Goal: Task Accomplishment & Management: Manage account settings

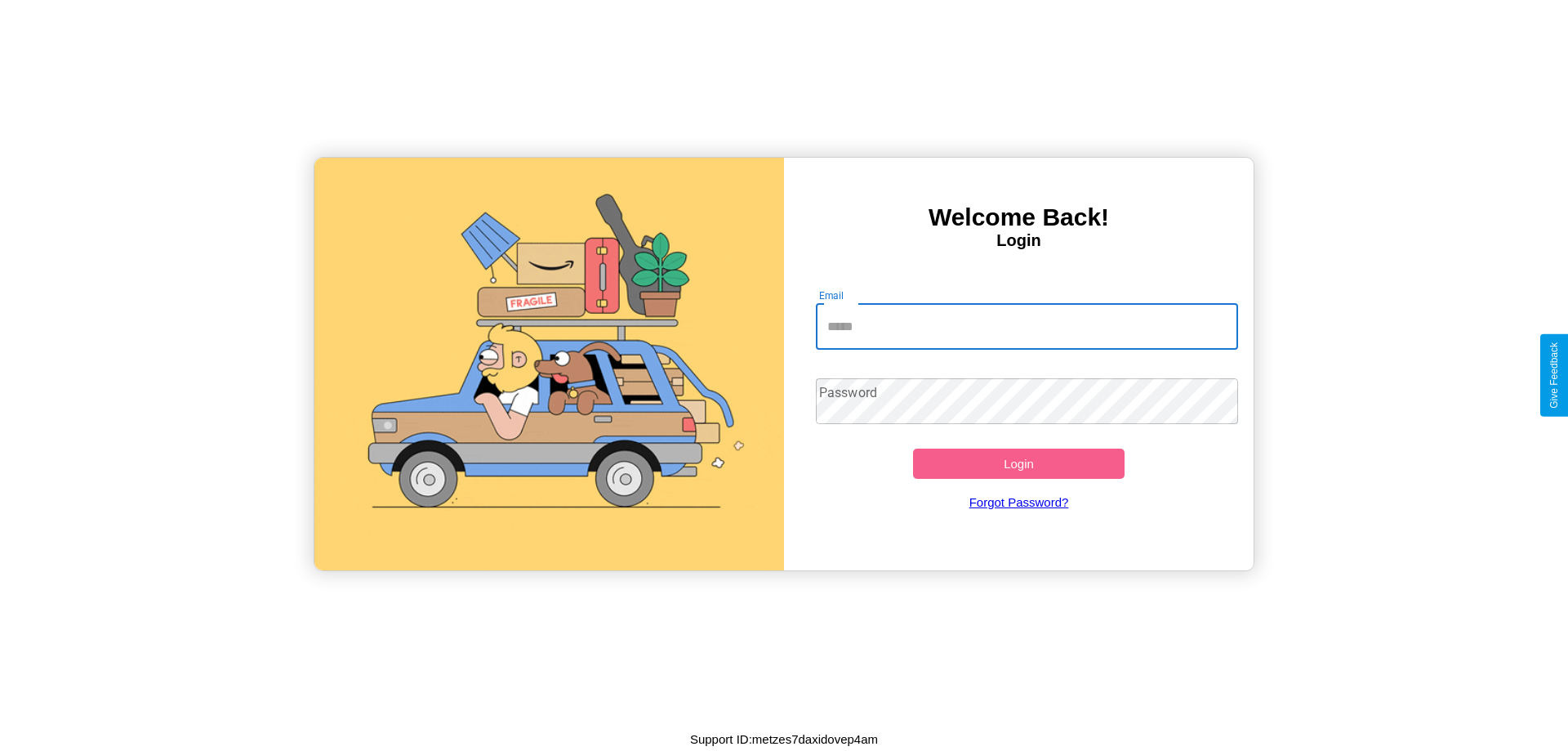
click at [1026, 326] on input "Email" at bounding box center [1027, 327] width 423 height 46
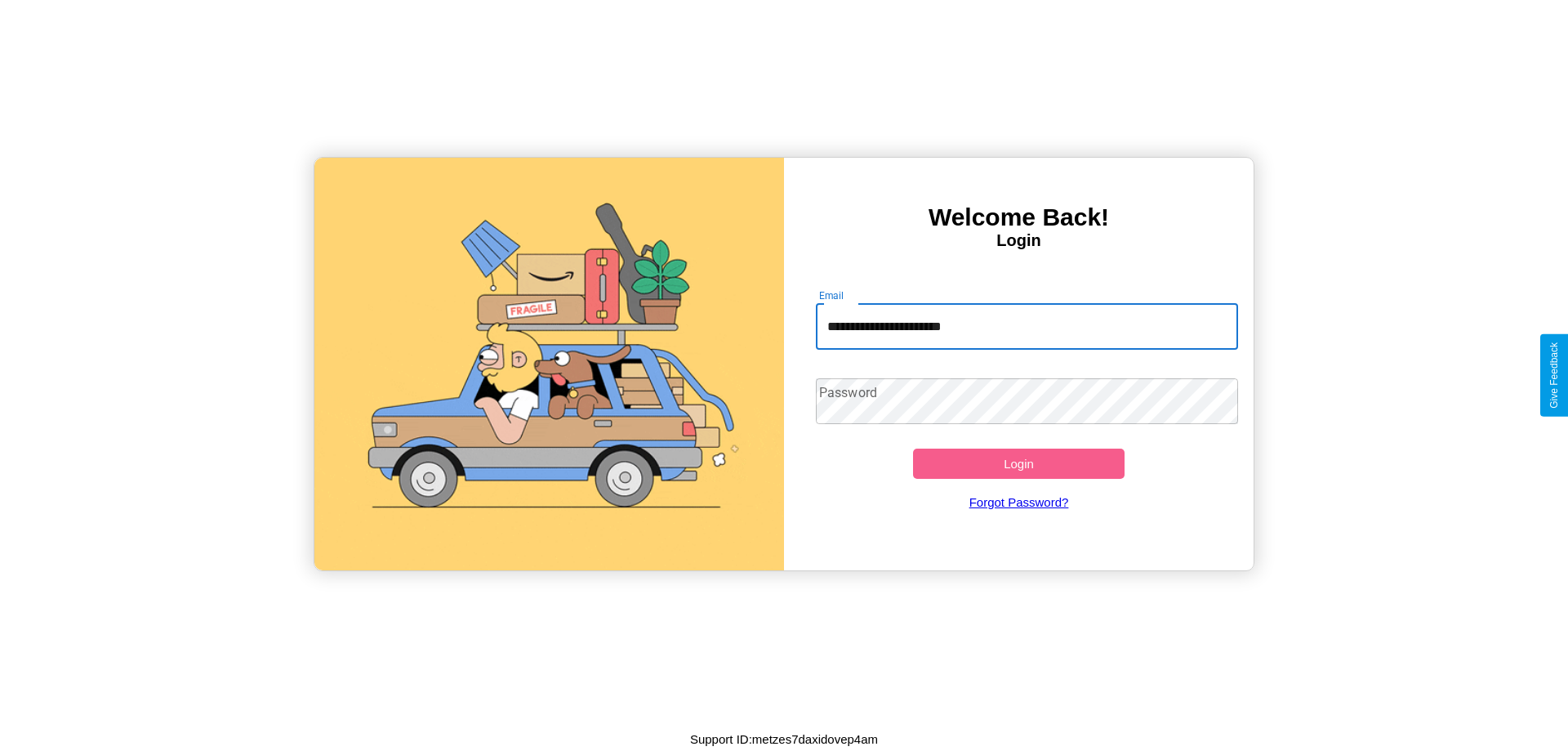
type input "**********"
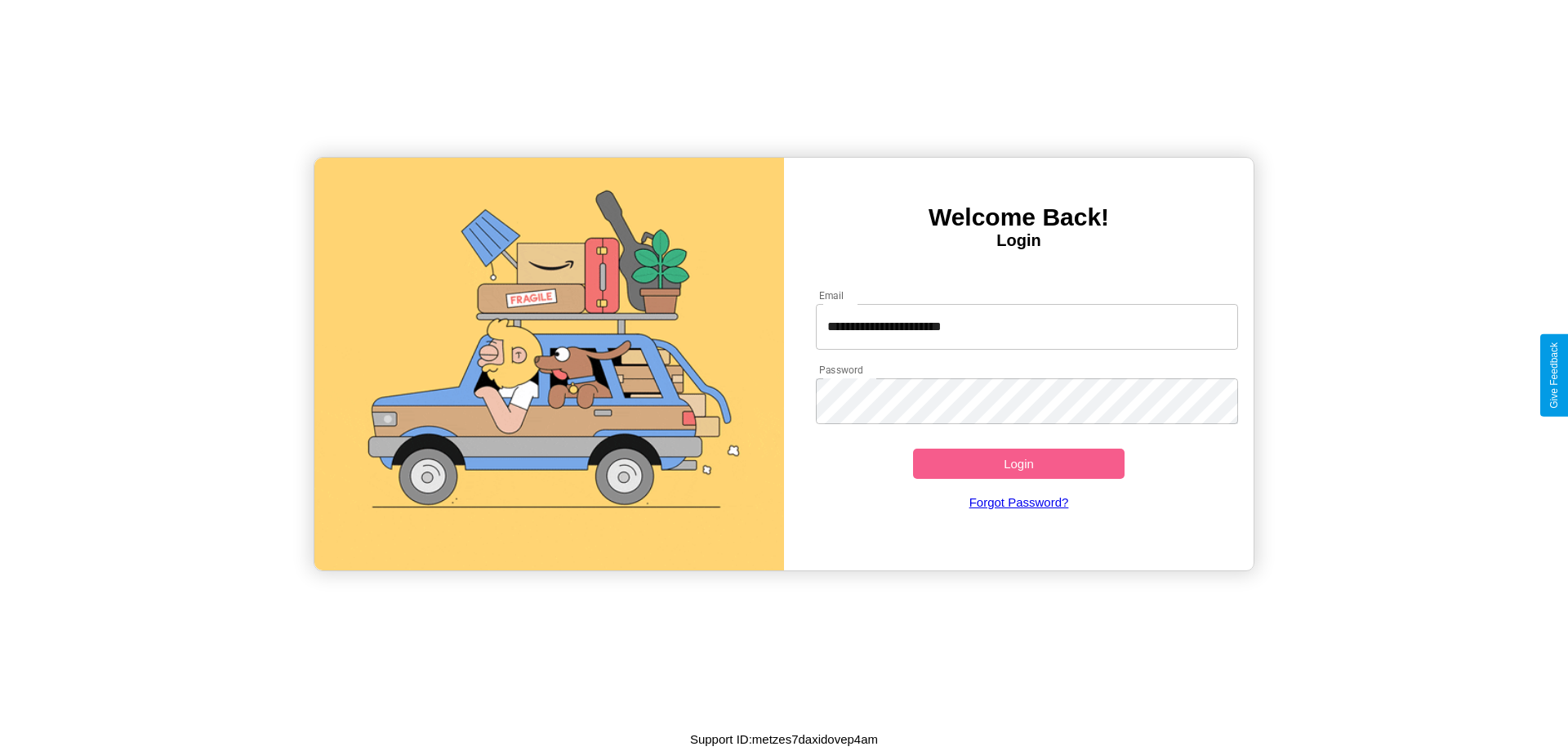
click at [1018, 463] on button "Login" at bounding box center [1019, 463] width 212 height 30
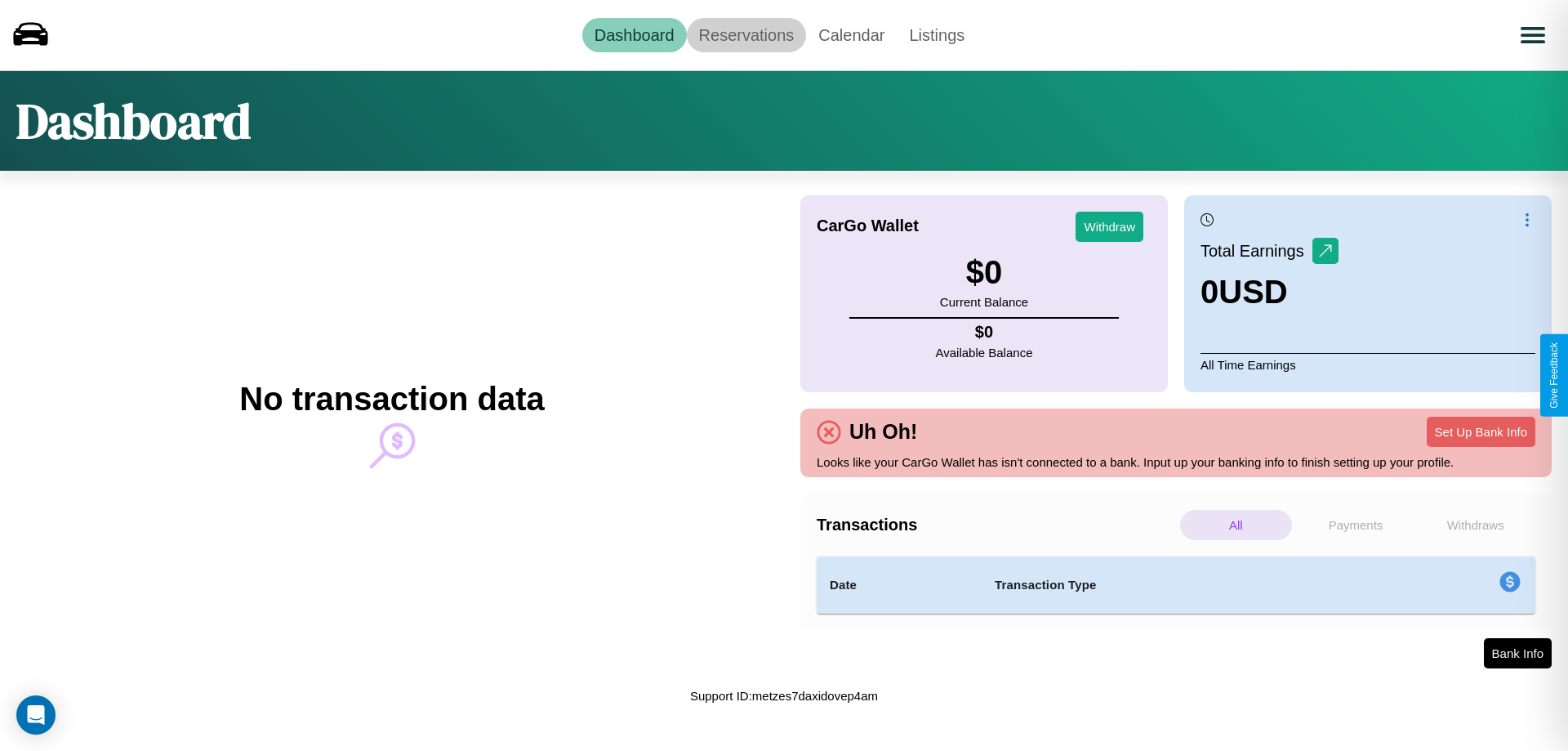
click at [746, 34] on link "Reservations" at bounding box center [746, 35] width 120 height 34
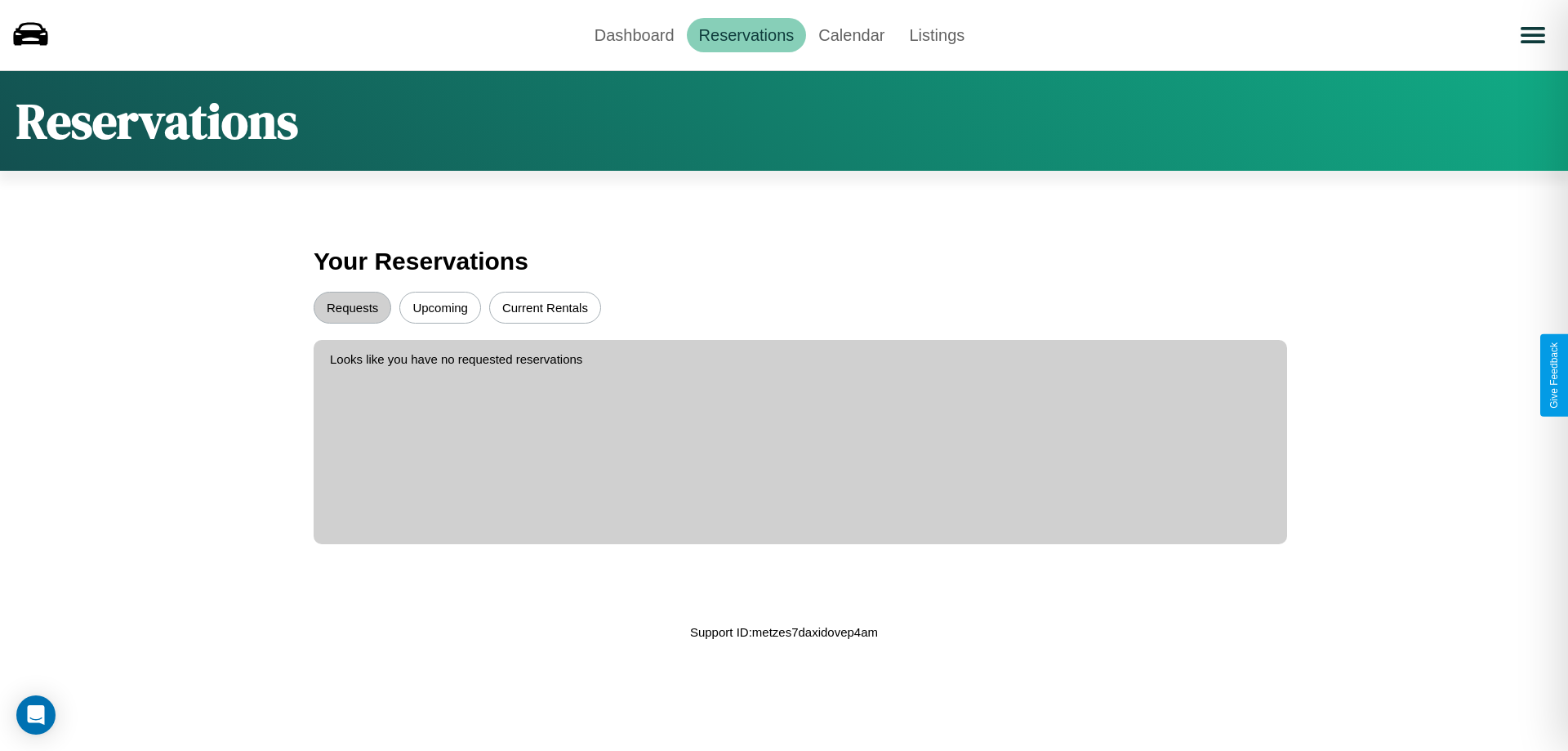
click at [352, 307] on button "Requests" at bounding box center [352, 307] width 78 height 32
click at [544, 307] on button "Current Rentals" at bounding box center [544, 307] width 112 height 32
